Goal: Information Seeking & Learning: Check status

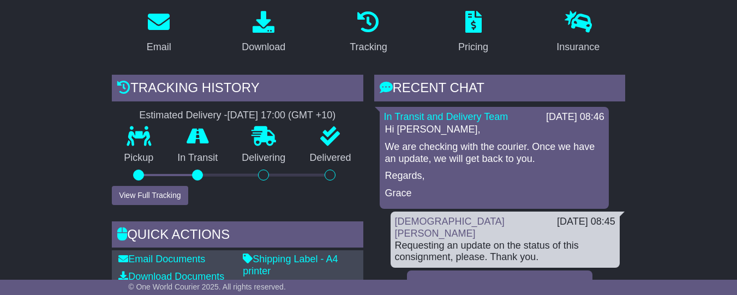
scroll to position [196, 0]
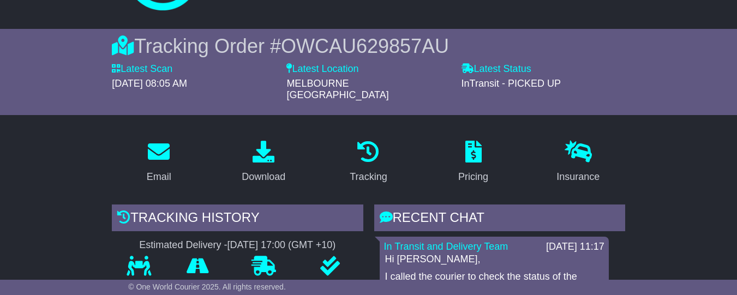
scroll to position [53, 0]
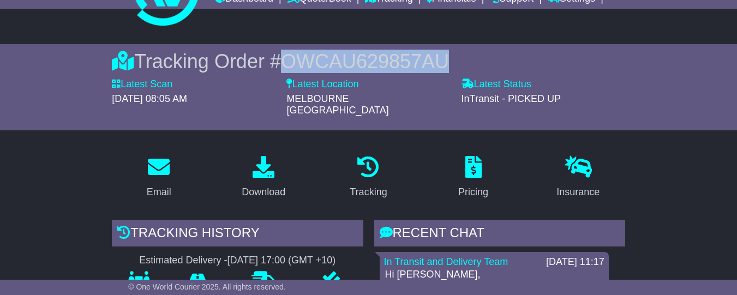
drag, startPoint x: 444, startPoint y: 80, endPoint x: 276, endPoint y: 80, distance: 167.5
click at [276, 73] on div "Tracking Order # OWCAU629857AU" at bounding box center [368, 61] width 513 height 23
copy span "OWCAU629857AU"
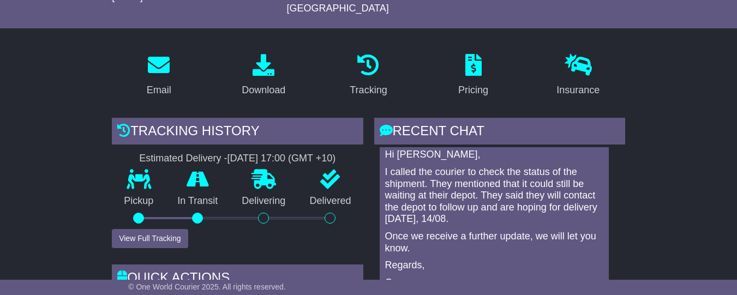
scroll to position [16, 0]
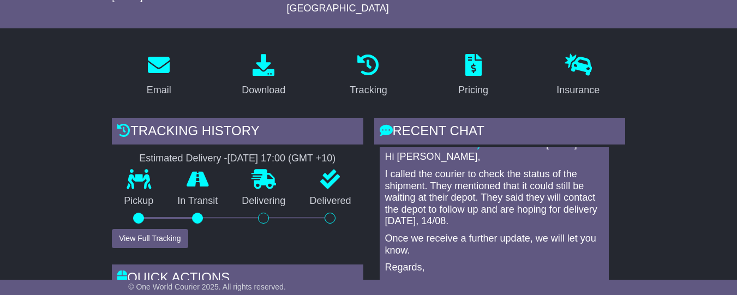
click at [496, 204] on p "I called the courier to check the status of the shipment. They mentioned that i…" at bounding box center [494, 198] width 218 height 59
drag, startPoint x: 498, startPoint y: 205, endPoint x: 521, endPoint y: 225, distance: 30.9
click at [521, 225] on p "I called the courier to check the status of the shipment. They mentioned that i…" at bounding box center [494, 198] width 218 height 59
copy p "said they will contact the depot to follow up and are hoping for delivery [DATE…"
